Goal: Task Accomplishment & Management: Use online tool/utility

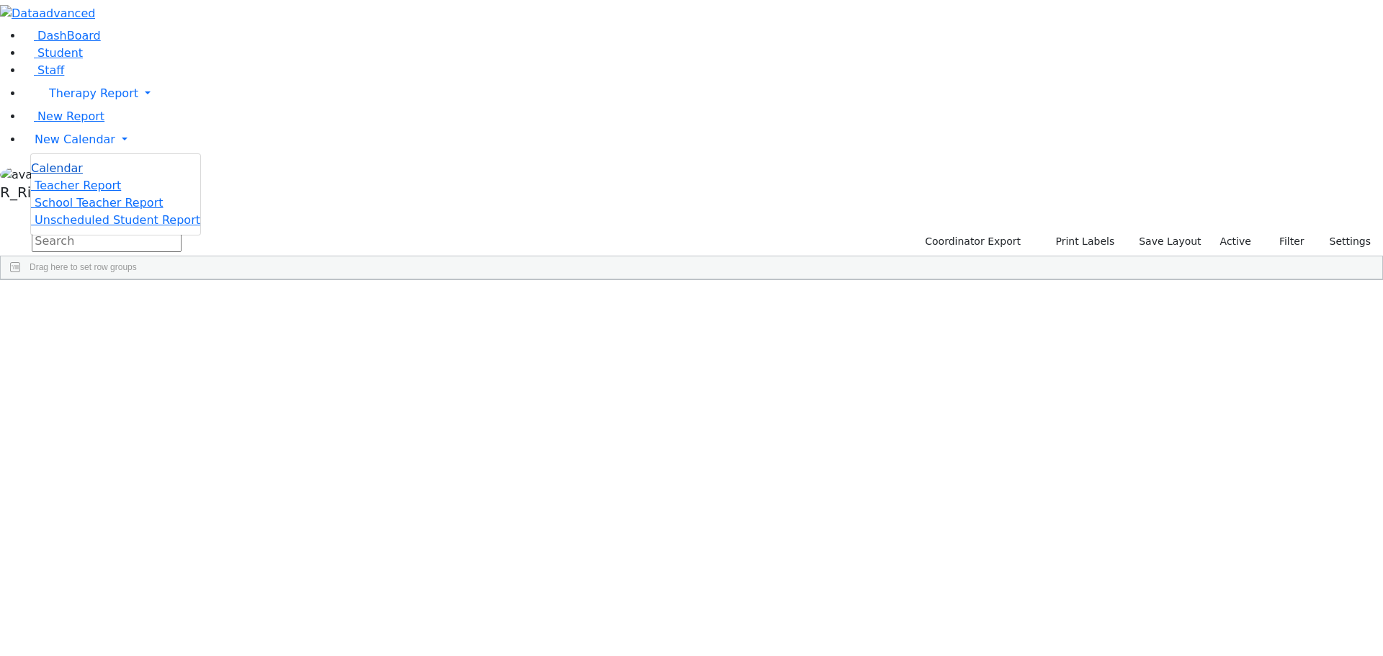
click at [77, 175] on span "Calendar" at bounding box center [57, 168] width 52 height 14
click at [73, 100] on span "New Calendar" at bounding box center [93, 93] width 89 height 14
click at [76, 175] on span "Calendar" at bounding box center [57, 168] width 52 height 14
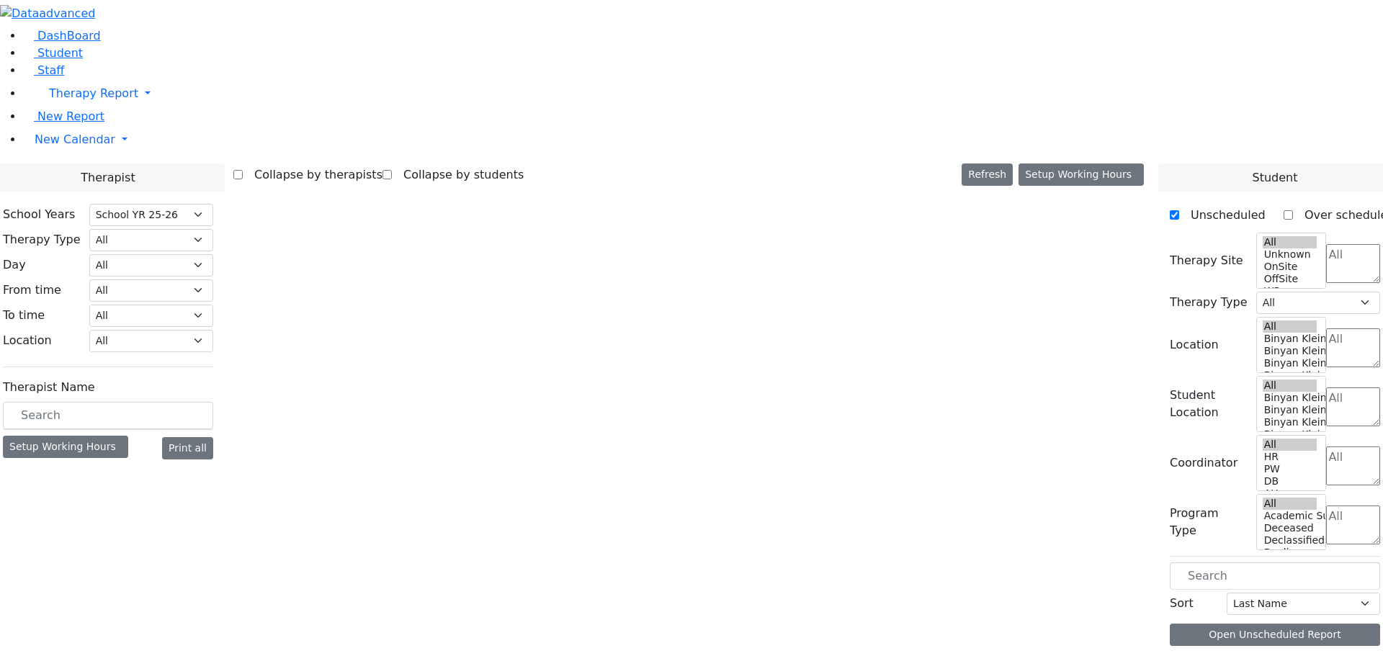
select select "212"
select select "2"
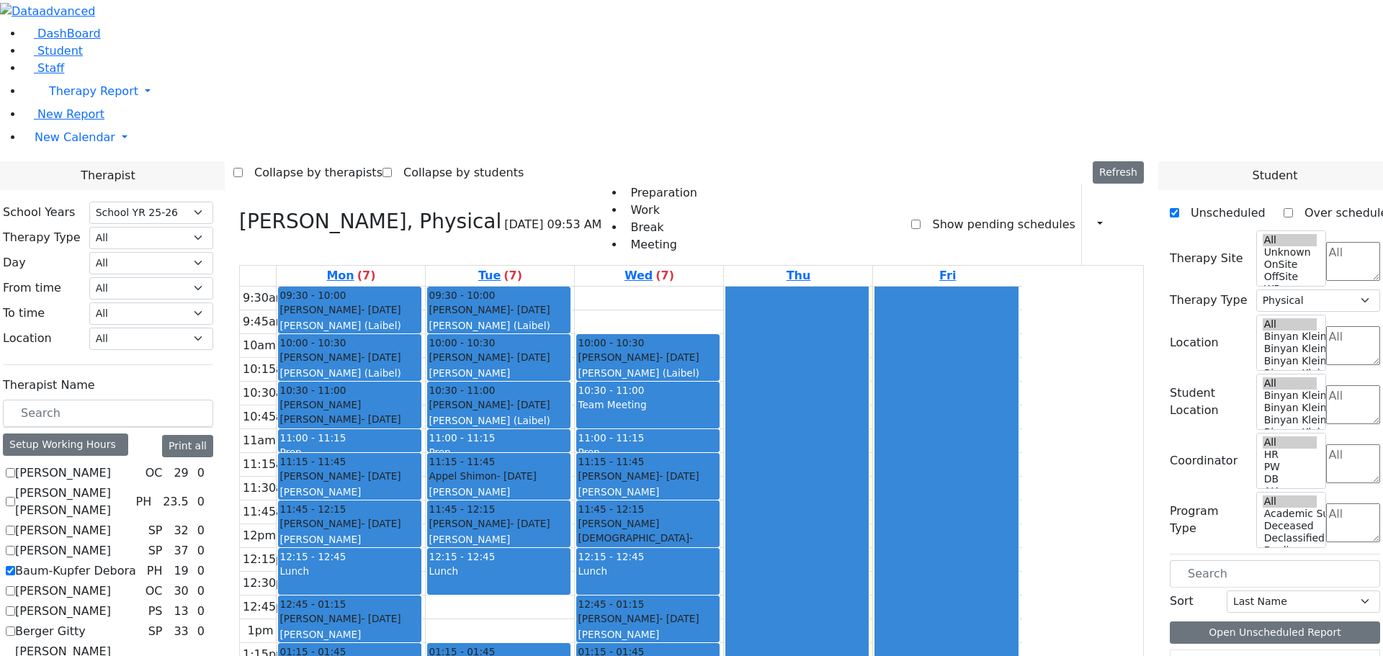
scroll to position [972, 0]
checkbox input "true"
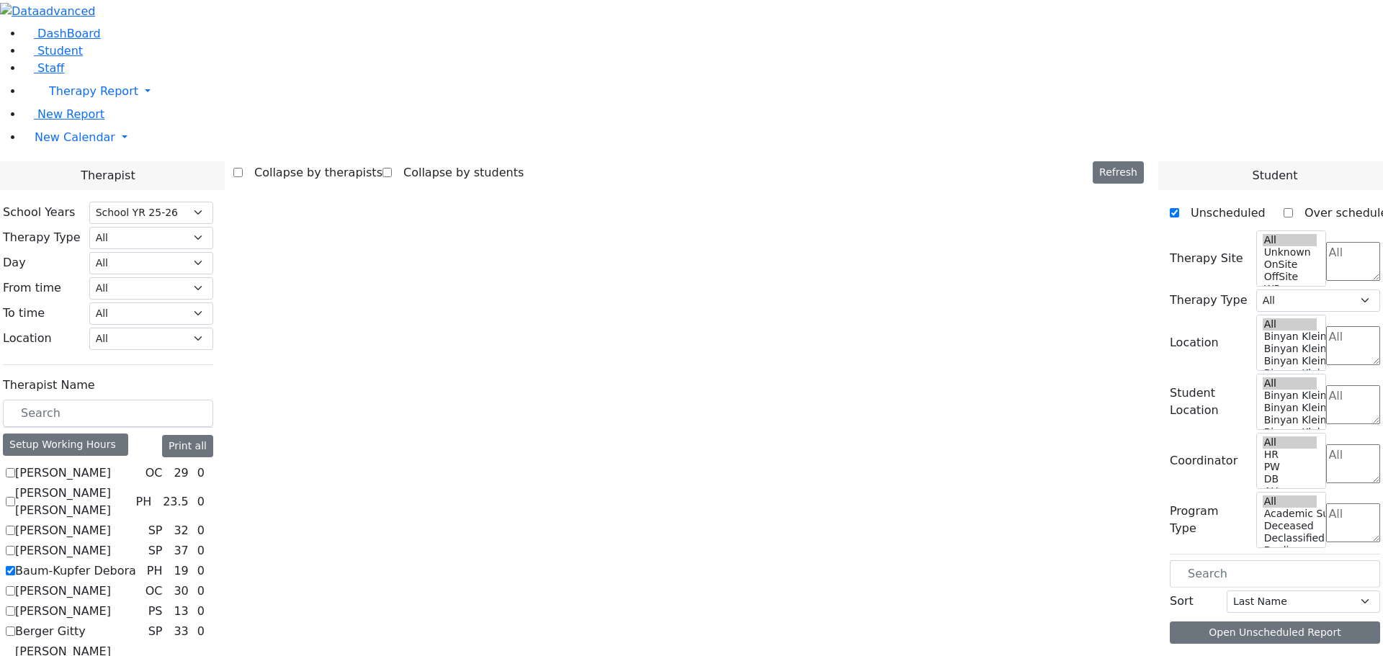
scroll to position [0, 0]
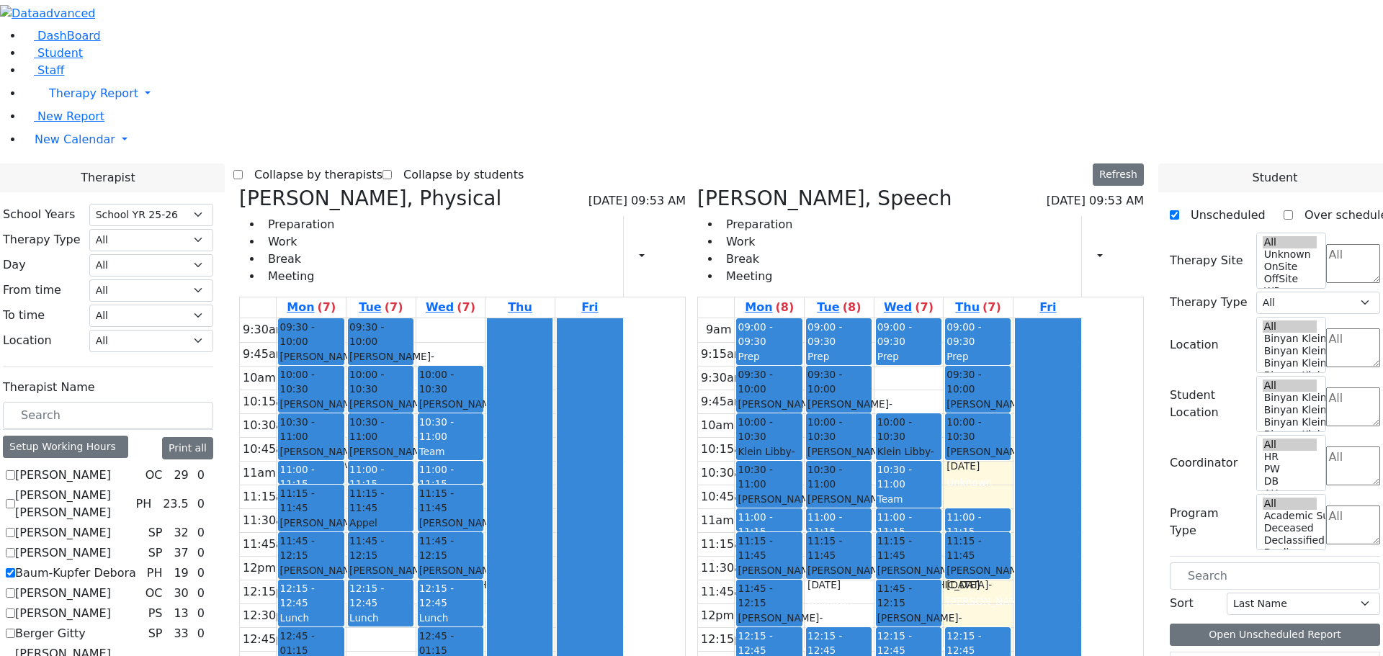
click at [239, 187] on icon at bounding box center [239, 199] width 0 height 24
select select "3"
checkbox input "false"
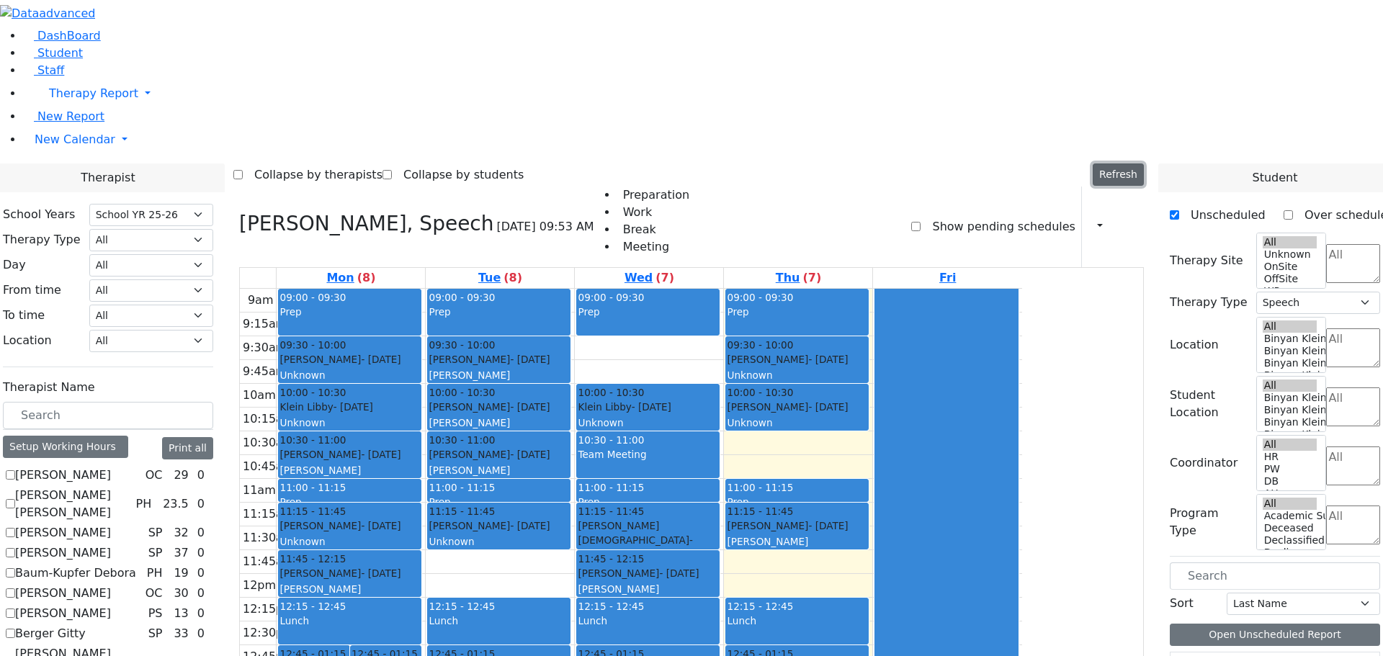
click at [1123, 164] on button "Refresh" at bounding box center [1118, 175] width 51 height 22
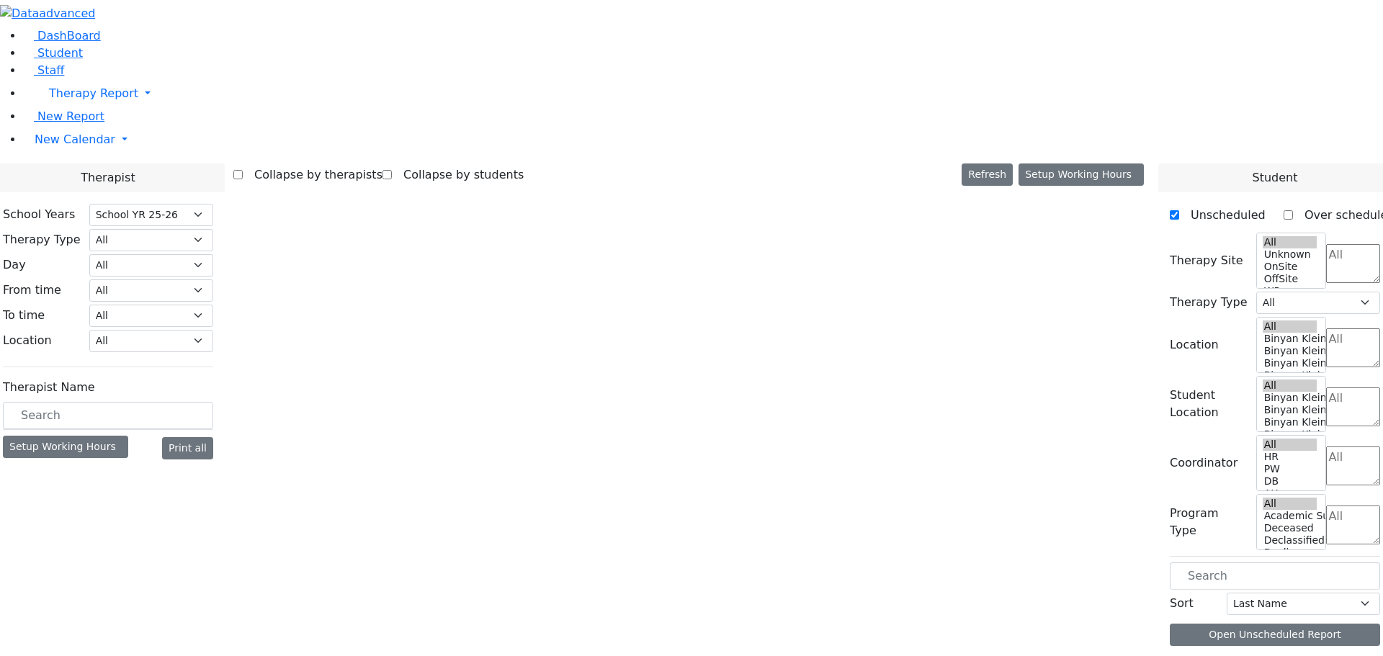
select select "212"
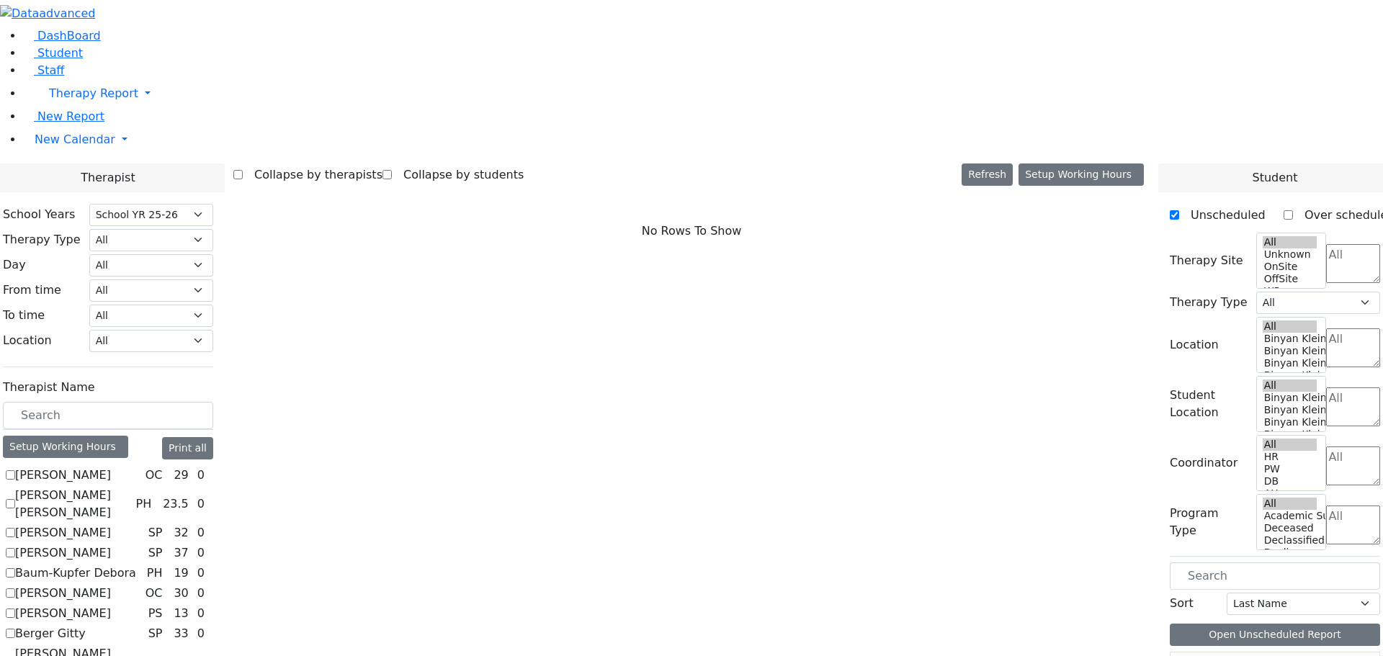
scroll to position [576, 0]
checkbox input "true"
select select "3"
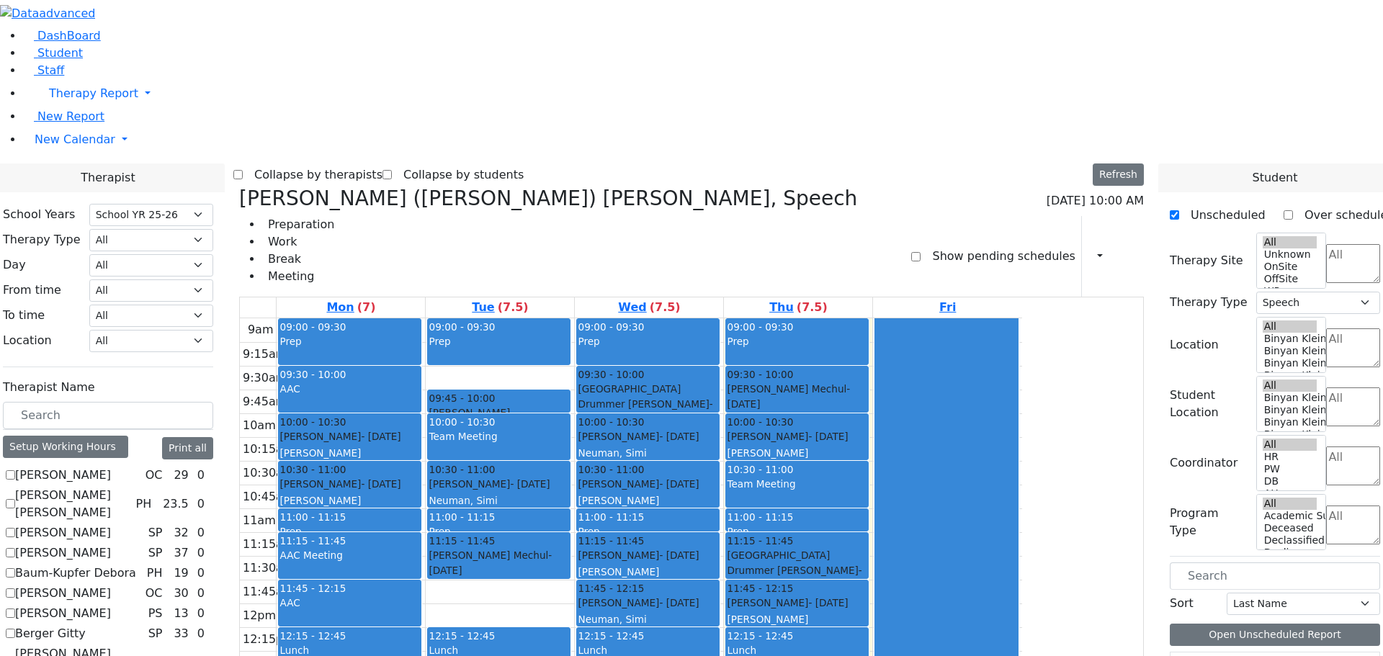
scroll to position [792, 0]
checkbox input "true"
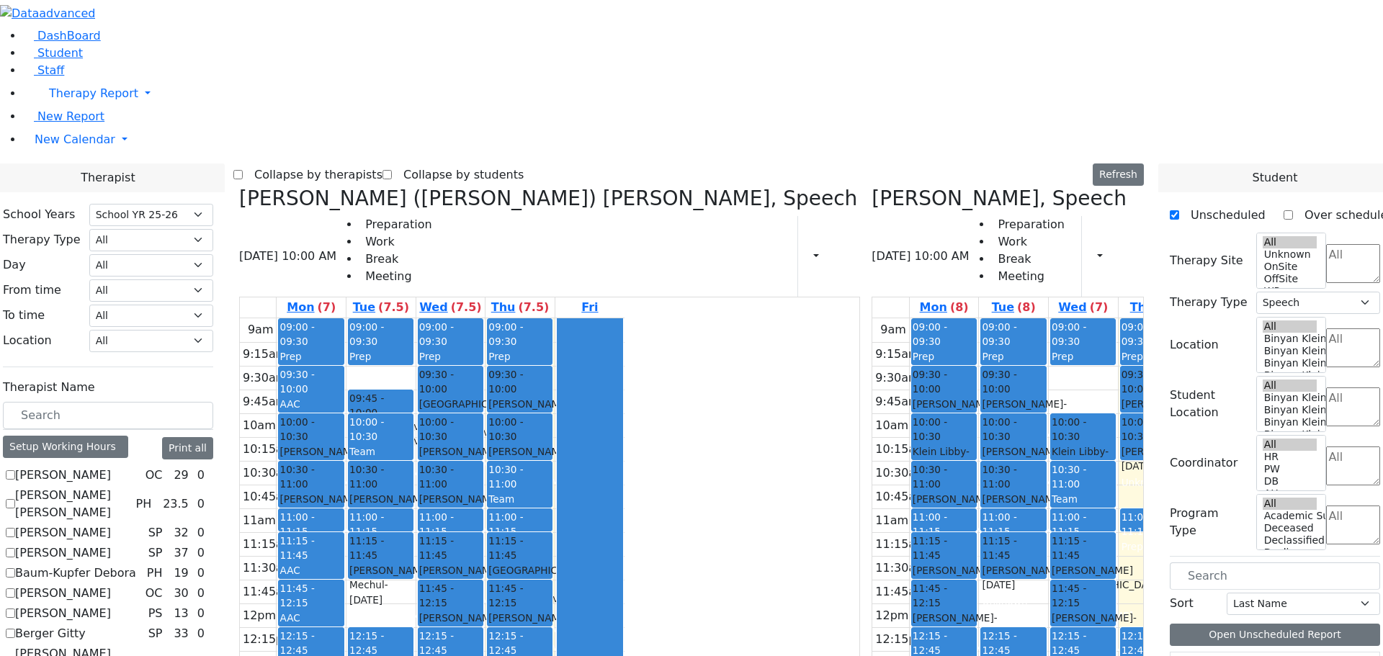
drag, startPoint x: 1067, startPoint y: 334, endPoint x: 649, endPoint y: 477, distance: 441.5
click at [649, 477] on div "[PERSON_NAME] ([PERSON_NAME]) [PERSON_NAME], Speech [DATE] 10:00 AM Preparation…" at bounding box center [691, 539] width 916 height 704
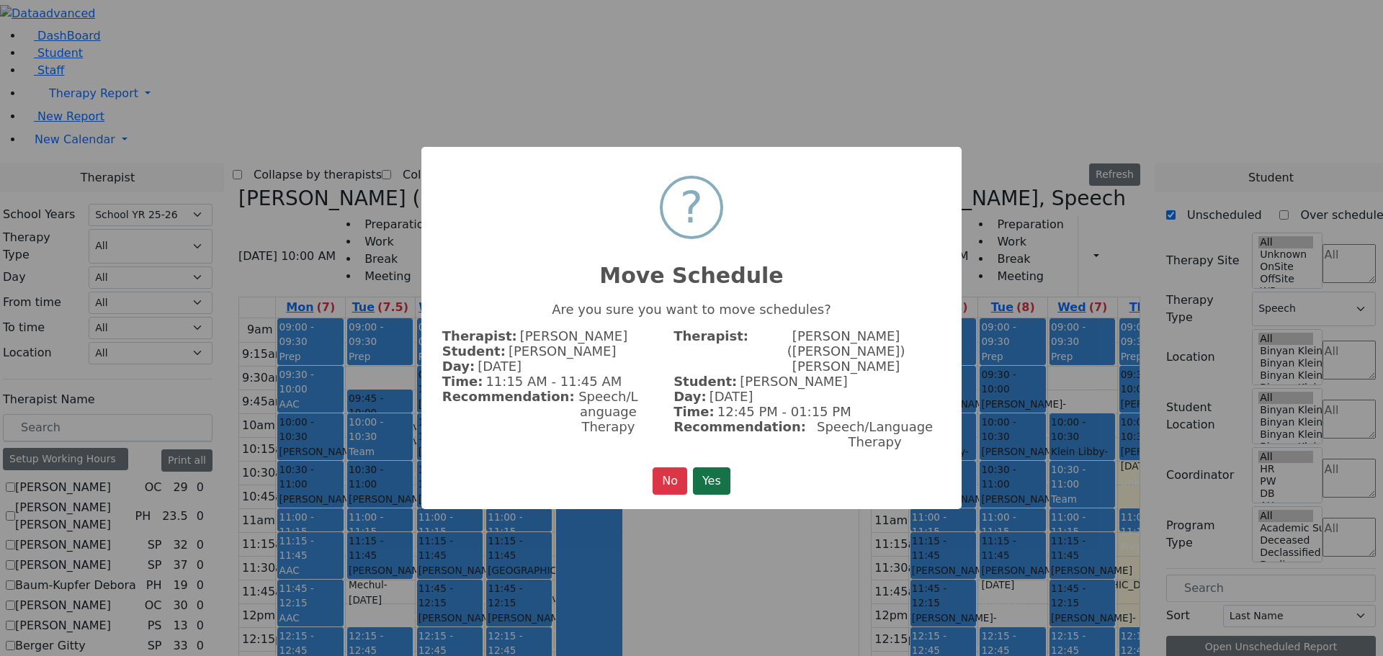
click at [710, 446] on div "× ? Move Schedule Are you sure you want to move schedules? Therapist: [PERSON_N…" at bounding box center [691, 328] width 540 height 363
click at [710, 467] on button "Yes" at bounding box center [711, 480] width 37 height 27
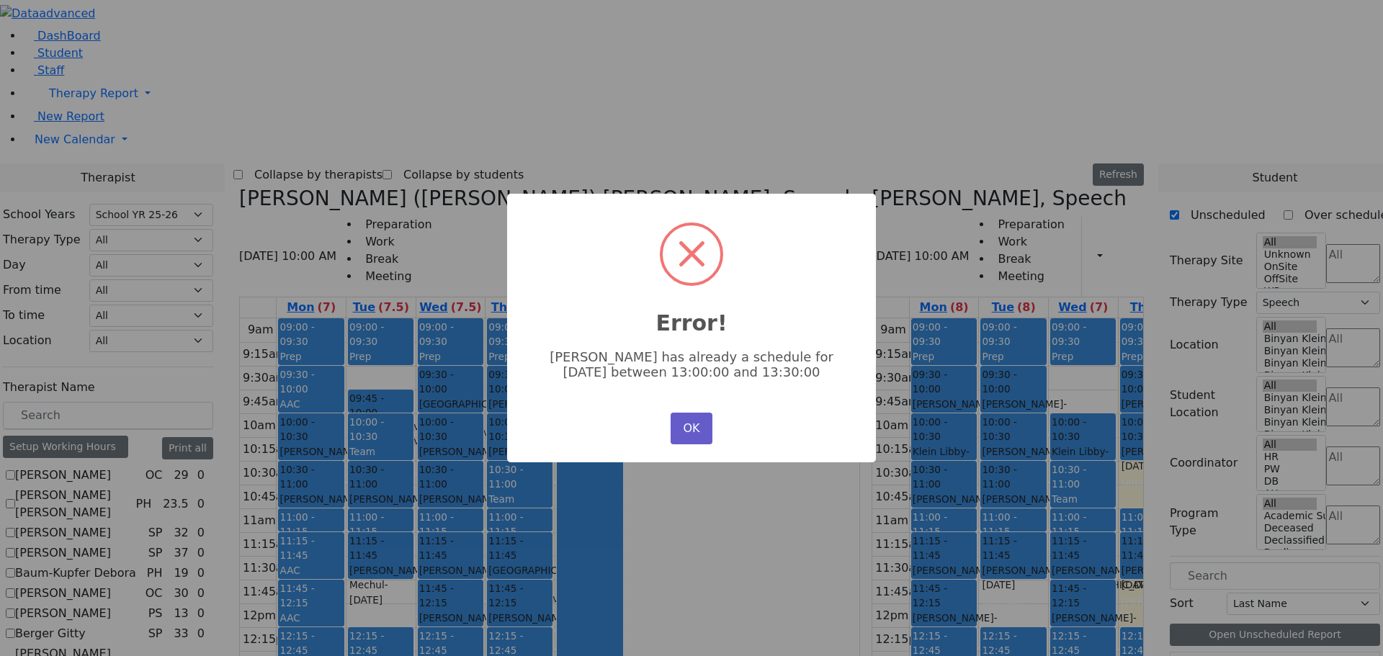
click at [677, 422] on button "OK" at bounding box center [692, 429] width 42 height 32
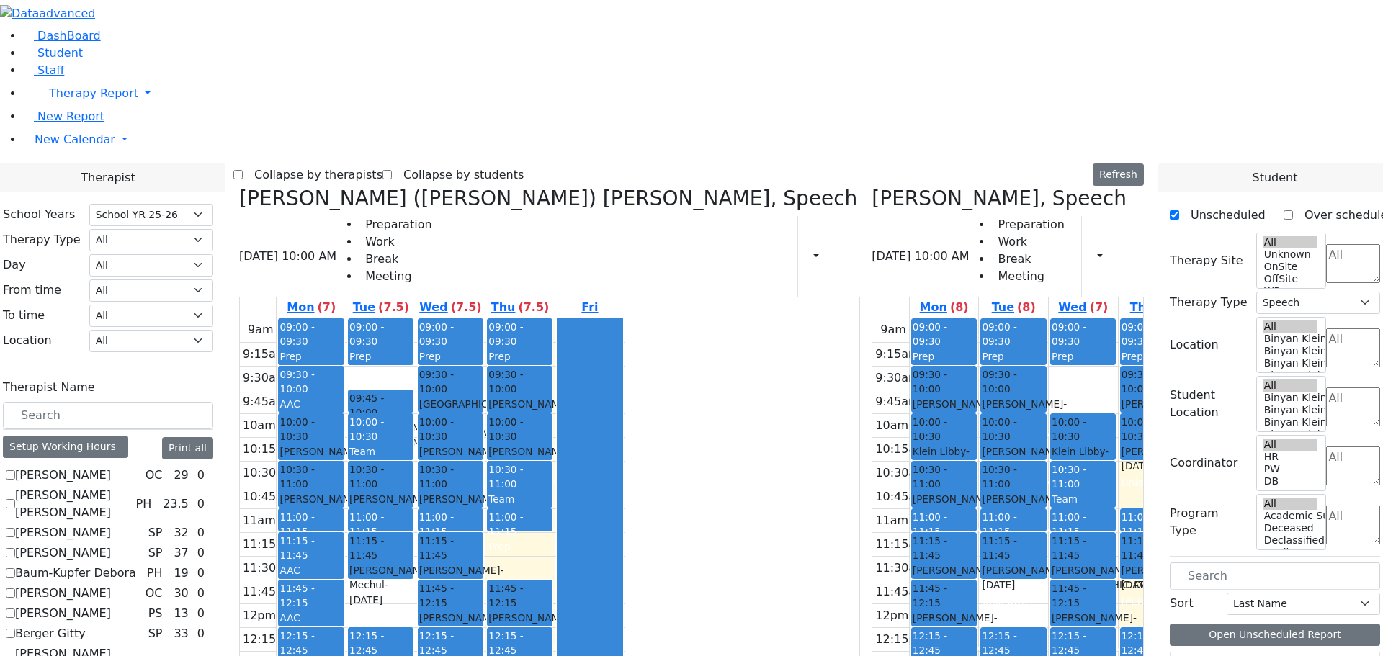
drag, startPoint x: 660, startPoint y: 331, endPoint x: 650, endPoint y: 462, distance: 132.2
click at [555, 484] on div "09:00 - 09:30 Prep 09:30 - 10:00 [PERSON_NAME] Mechul - [DATE] [PERSON_NAME] 10…" at bounding box center [520, 603] width 69 height 571
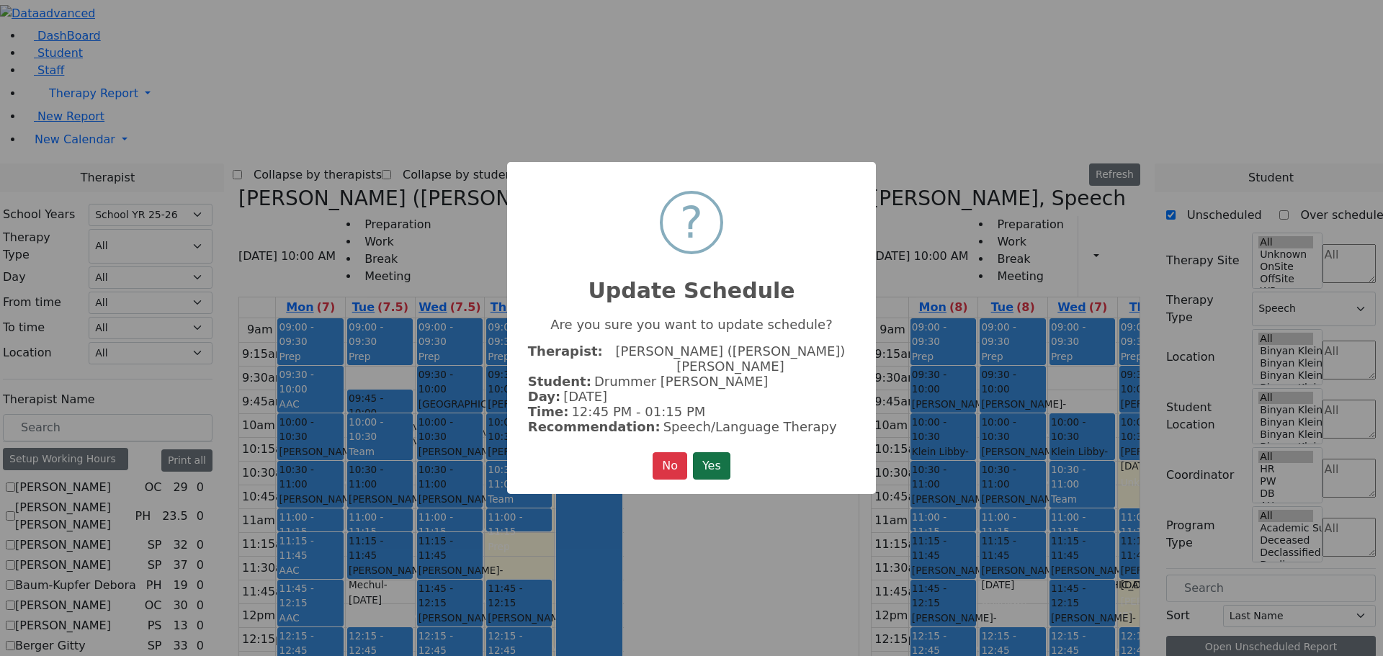
click at [717, 452] on button "Yes" at bounding box center [711, 465] width 37 height 27
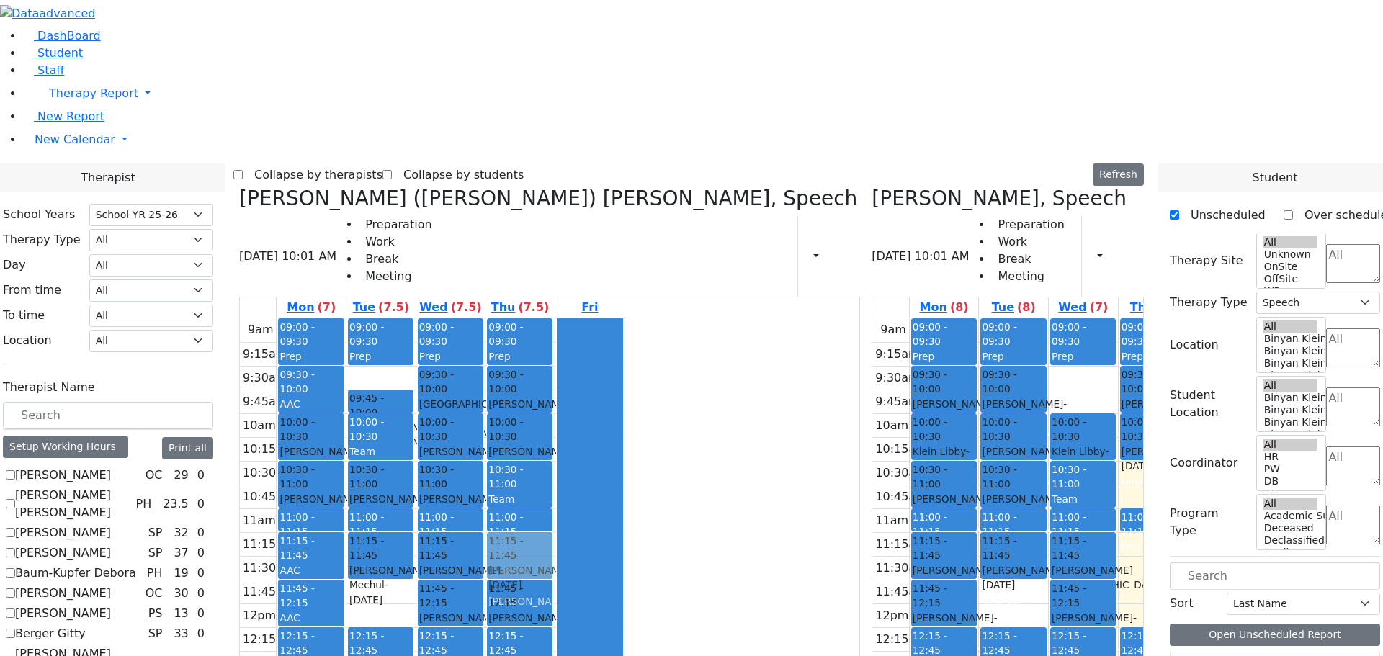
drag, startPoint x: 1058, startPoint y: 339, endPoint x: 686, endPoint y: 327, distance: 372.6
click at [641, 327] on div "[PERSON_NAME] ([PERSON_NAME]) [PERSON_NAME], Speech [DATE] 10:01 AM Preparation…" at bounding box center [691, 539] width 916 height 704
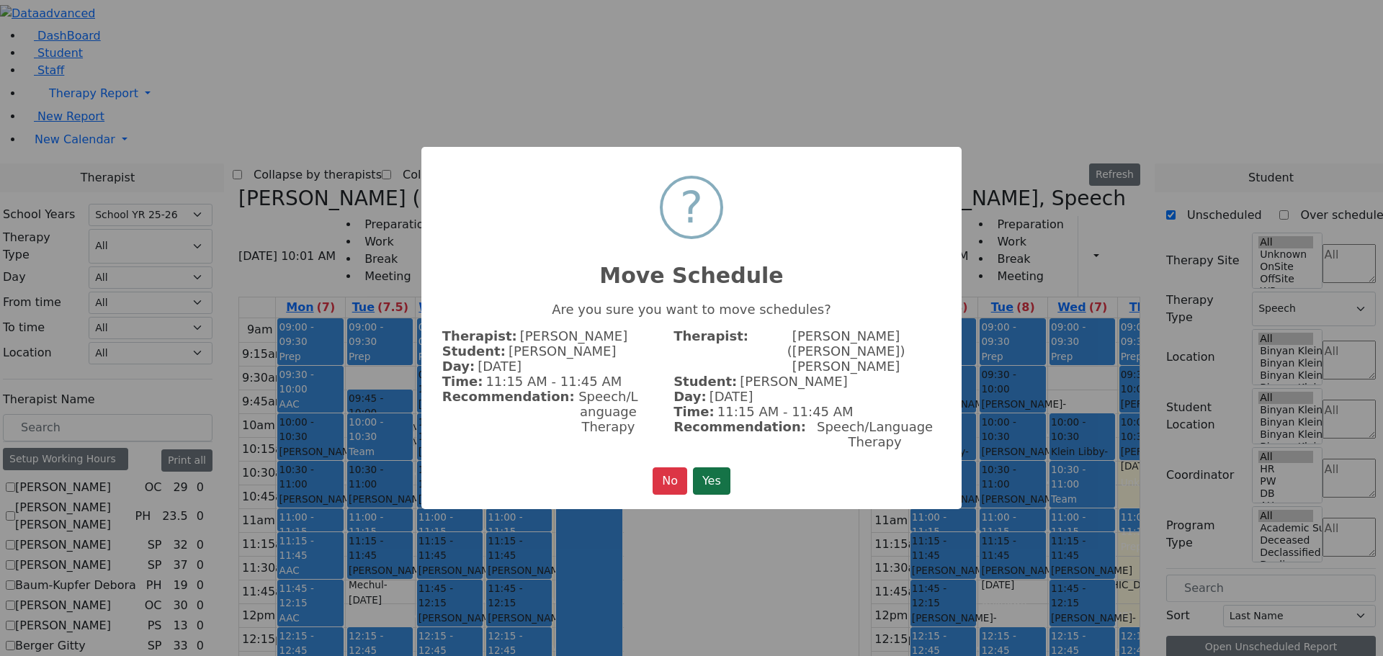
click at [717, 467] on button "Yes" at bounding box center [711, 480] width 37 height 27
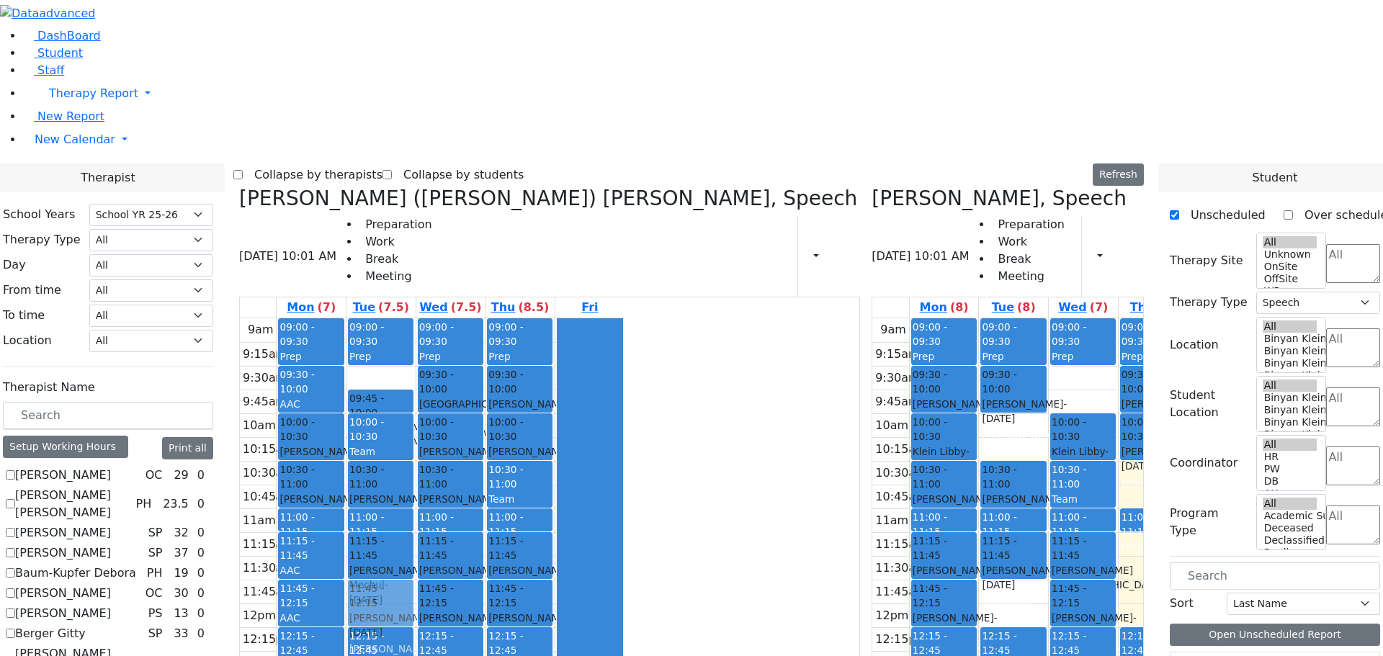
drag, startPoint x: 911, startPoint y: 222, endPoint x: 524, endPoint y: 378, distance: 417.9
click at [524, 378] on div "[PERSON_NAME] ([PERSON_NAME]) [PERSON_NAME], Speech [DATE] 10:01 AM Preparation…" at bounding box center [691, 539] width 916 height 704
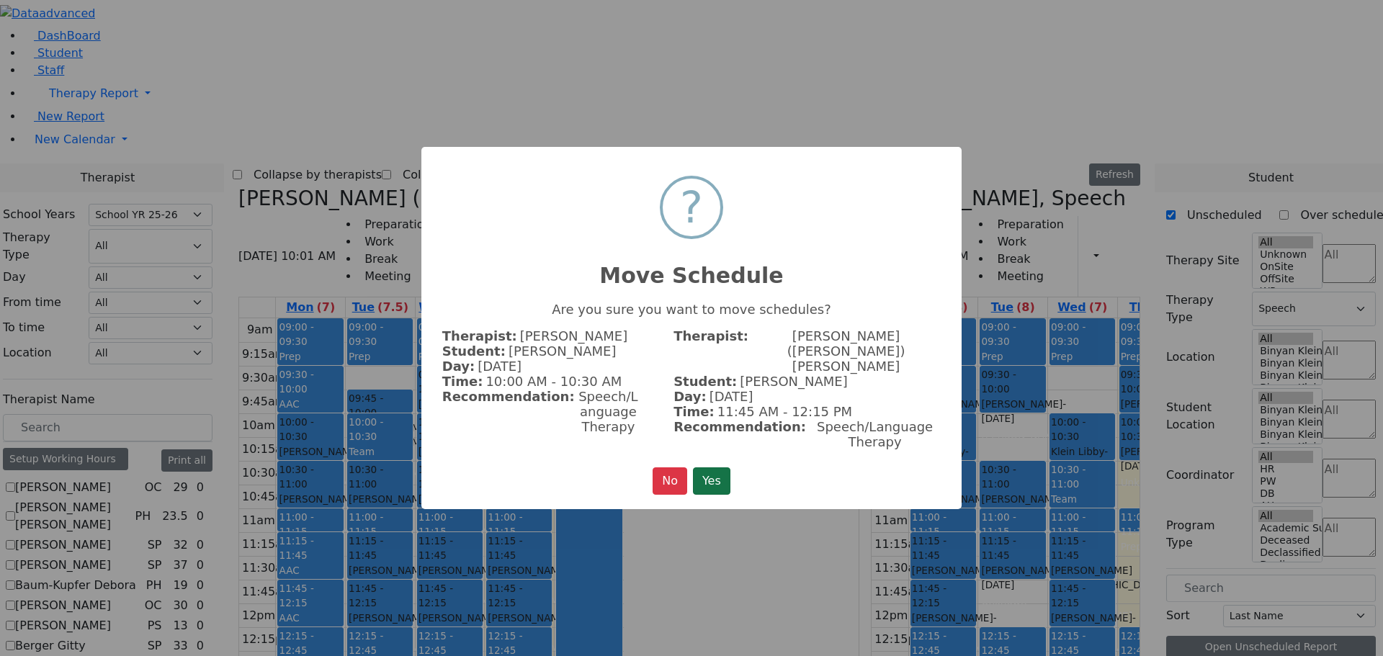
click at [714, 467] on button "Yes" at bounding box center [711, 480] width 37 height 27
